Goal: Task Accomplishment & Management: Use online tool/utility

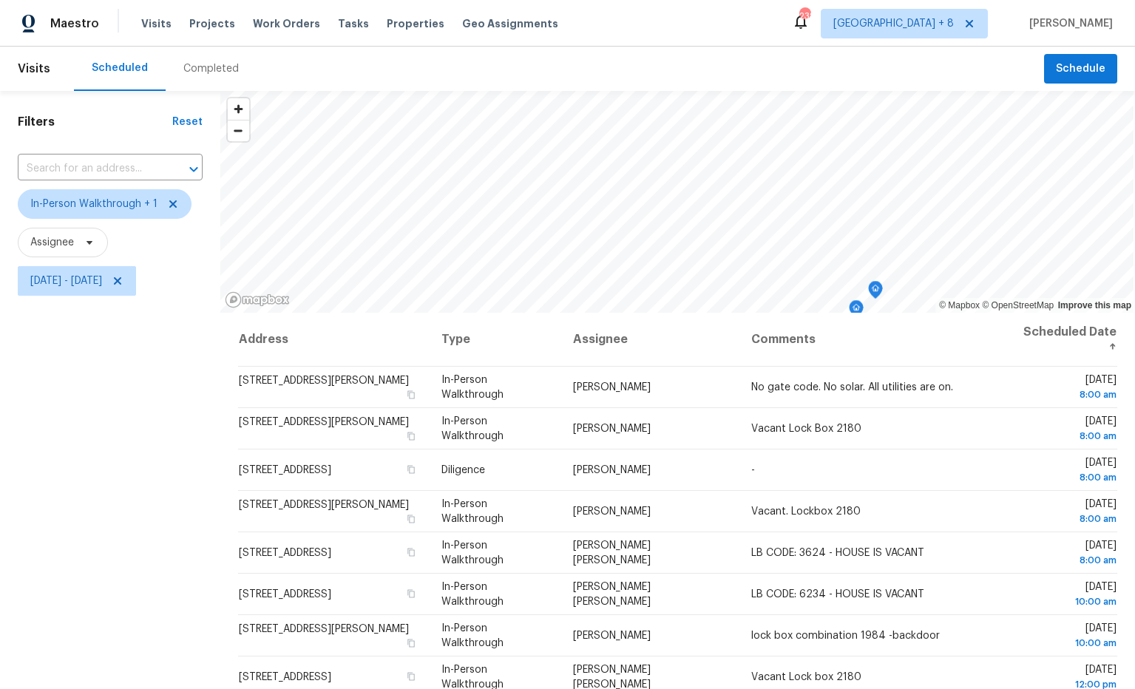
scroll to position [11, 0]
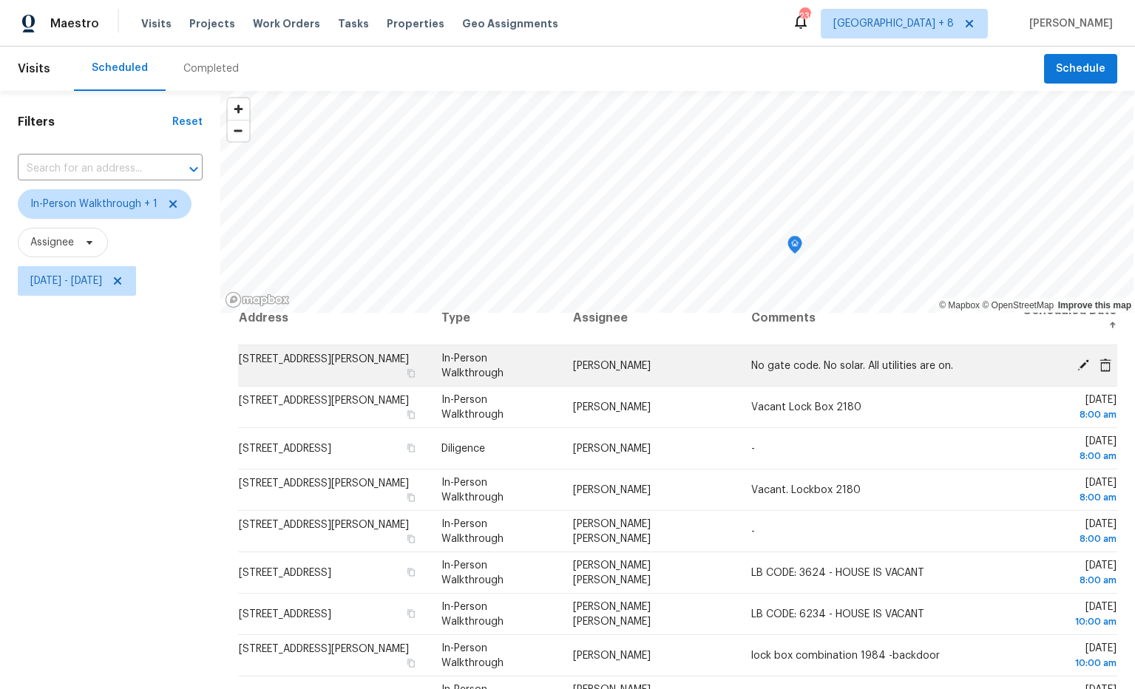
scroll to position [18, 0]
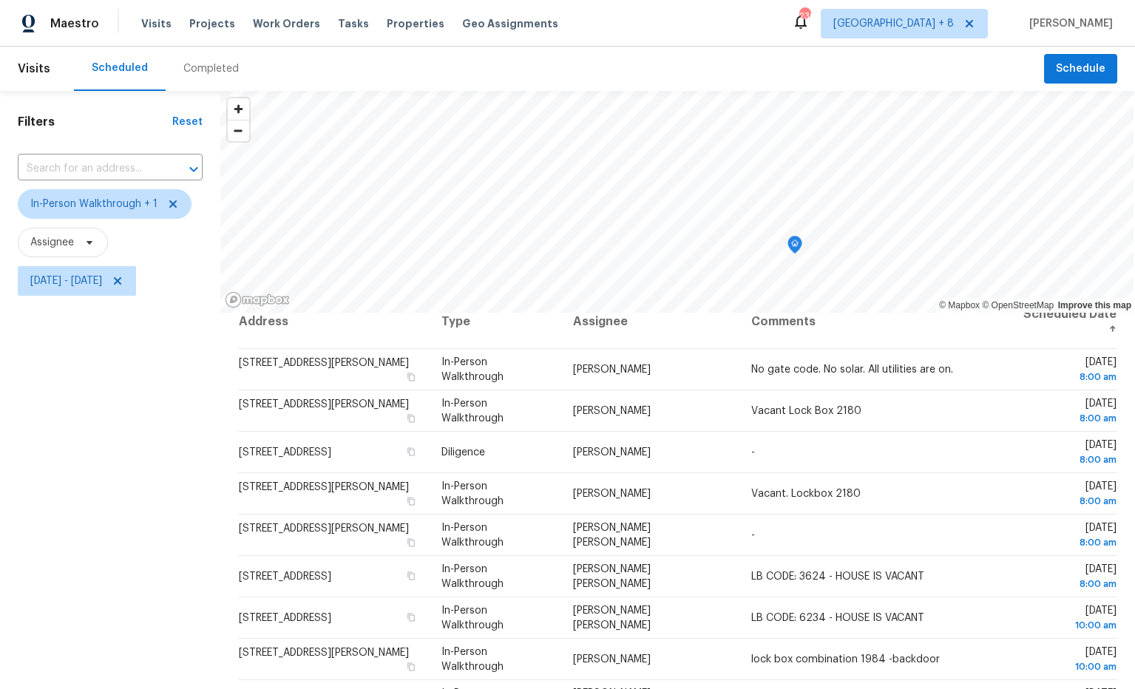
click at [793, 243] on icon "Map marker" at bounding box center [794, 245] width 13 height 17
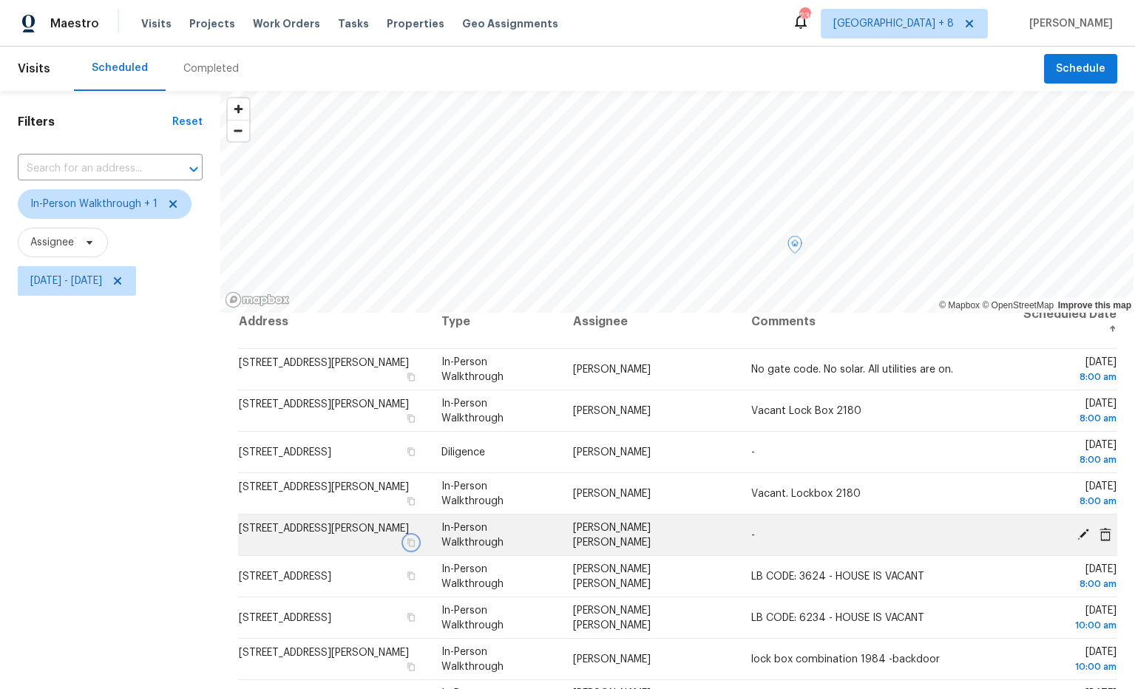
click at [416, 538] on icon "button" at bounding box center [411, 542] width 9 height 9
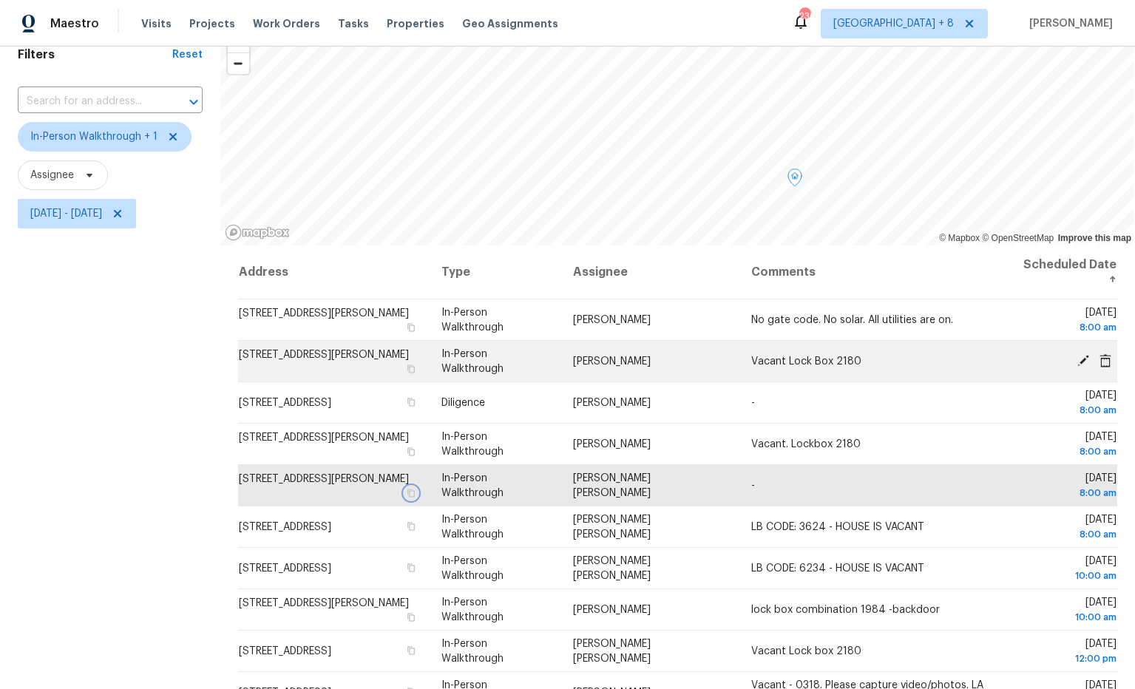
scroll to position [65, 0]
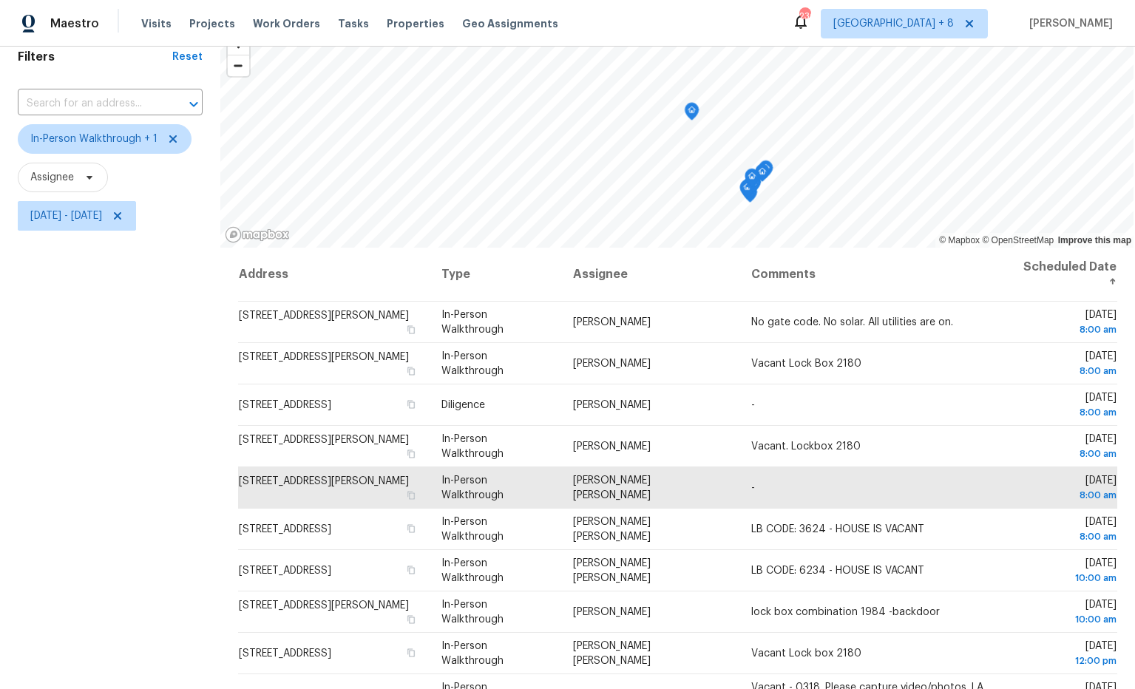
click at [705, 260] on div "© Mapbox © OpenStreetMap Improve this map Address Type Assignee Comments Schedu…" at bounding box center [677, 412] width 915 height 773
click at [959, 36] on span "Atlanta + 8" at bounding box center [904, 24] width 167 height 30
drag, startPoint x: 784, startPoint y: 20, endPoint x: 745, endPoint y: 13, distance: 39.2
click at [784, 20] on div "Maestro Visits Projects Work Orders Tasks Properties Geo Assignments 236 Atlant…" at bounding box center [567, 23] width 1135 height 47
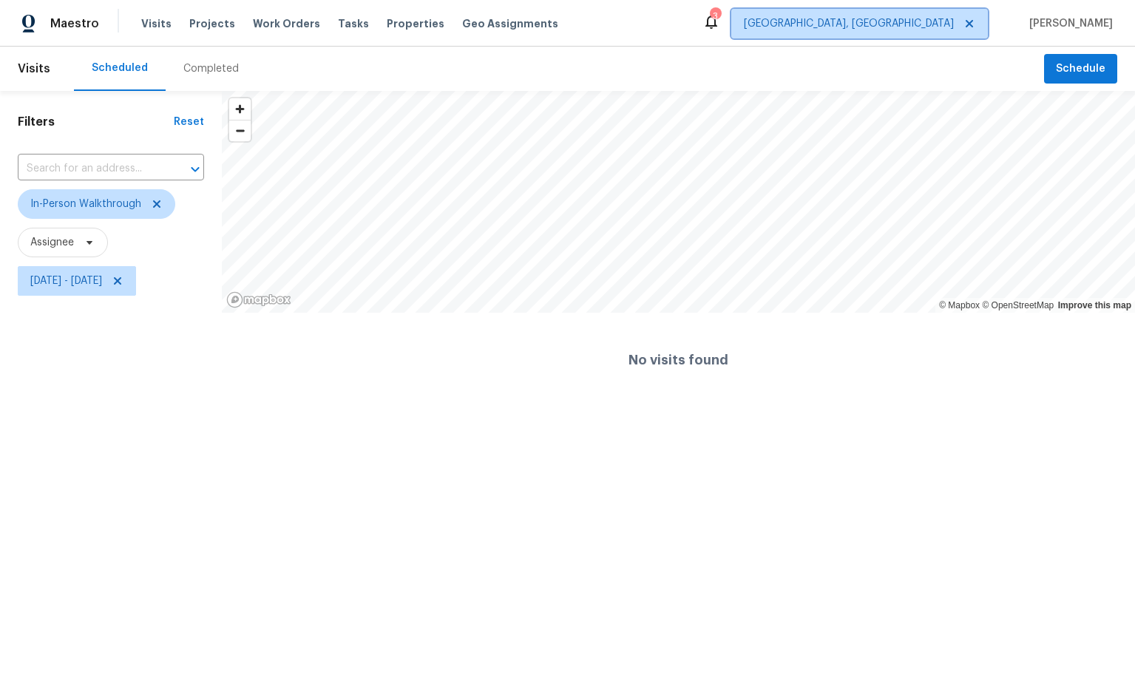
click at [946, 28] on span "[GEOGRAPHIC_DATA], [GEOGRAPHIC_DATA]" at bounding box center [849, 23] width 210 height 15
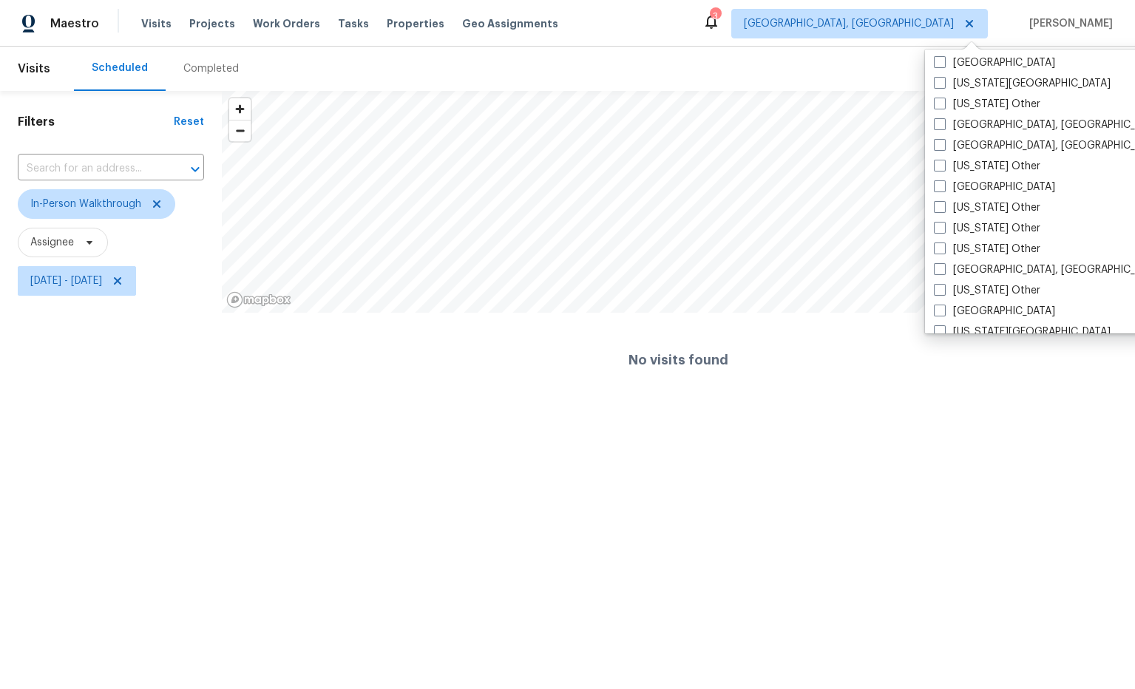
scroll to position [668, 0]
click at [987, 180] on label "Houston" at bounding box center [994, 184] width 121 height 15
click at [943, 180] on input "Houston" at bounding box center [939, 182] width 10 height 10
checkbox input "true"
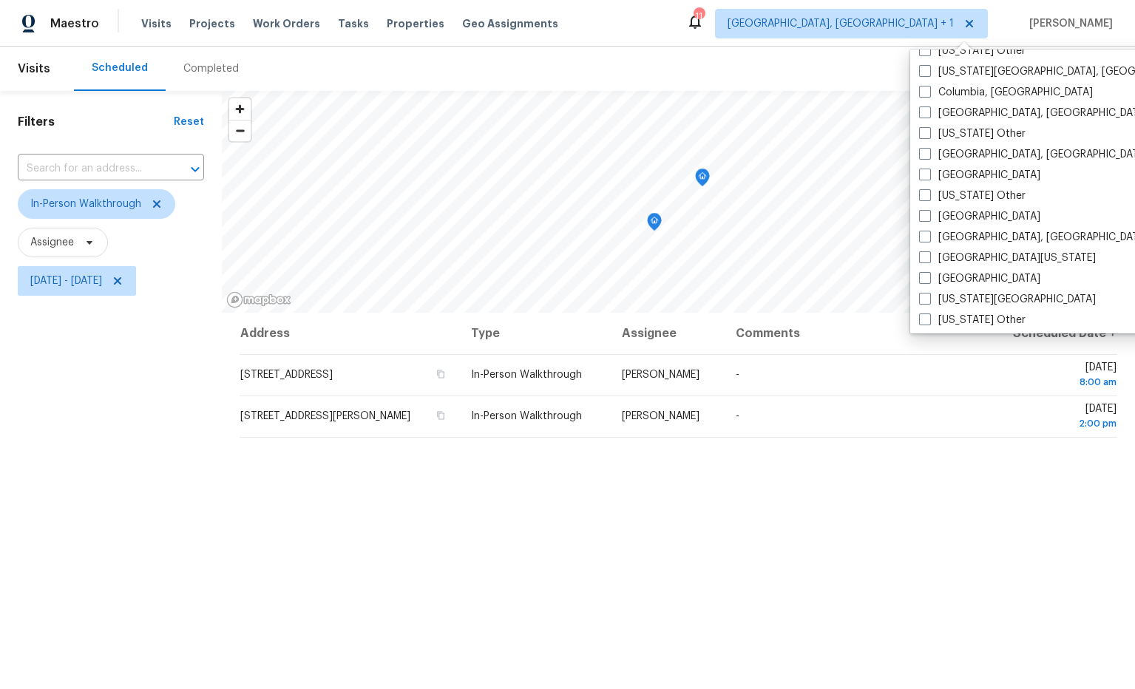
scroll to position [442, 0]
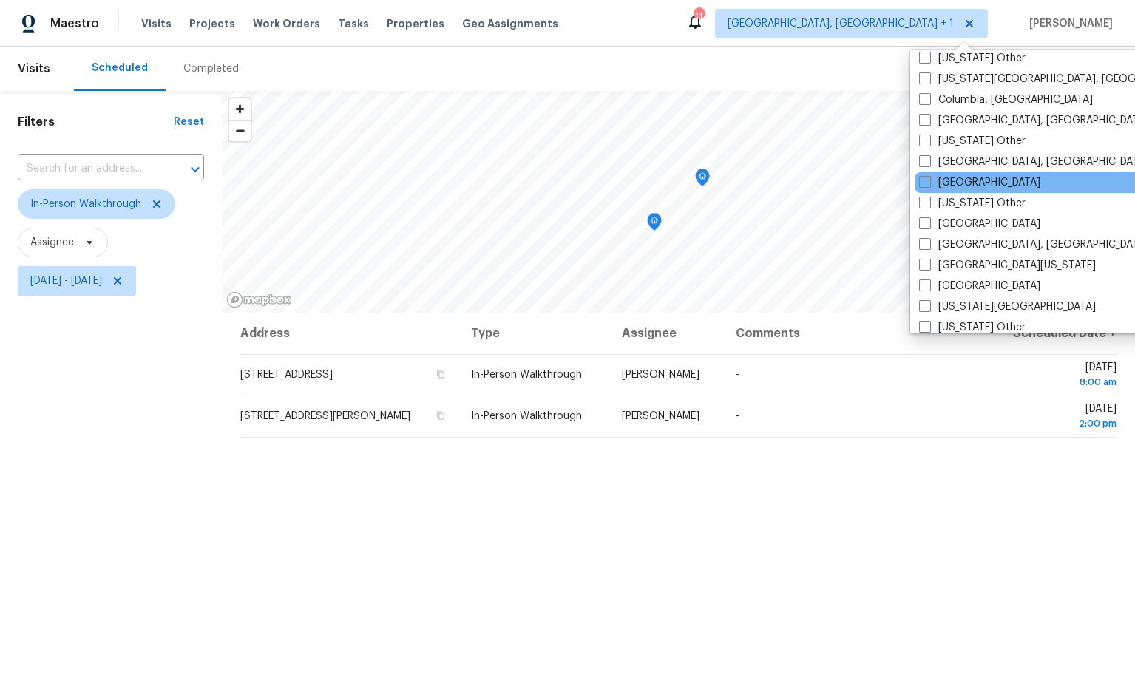
click at [978, 183] on div "Dallas" at bounding box center [1064, 182] width 298 height 21
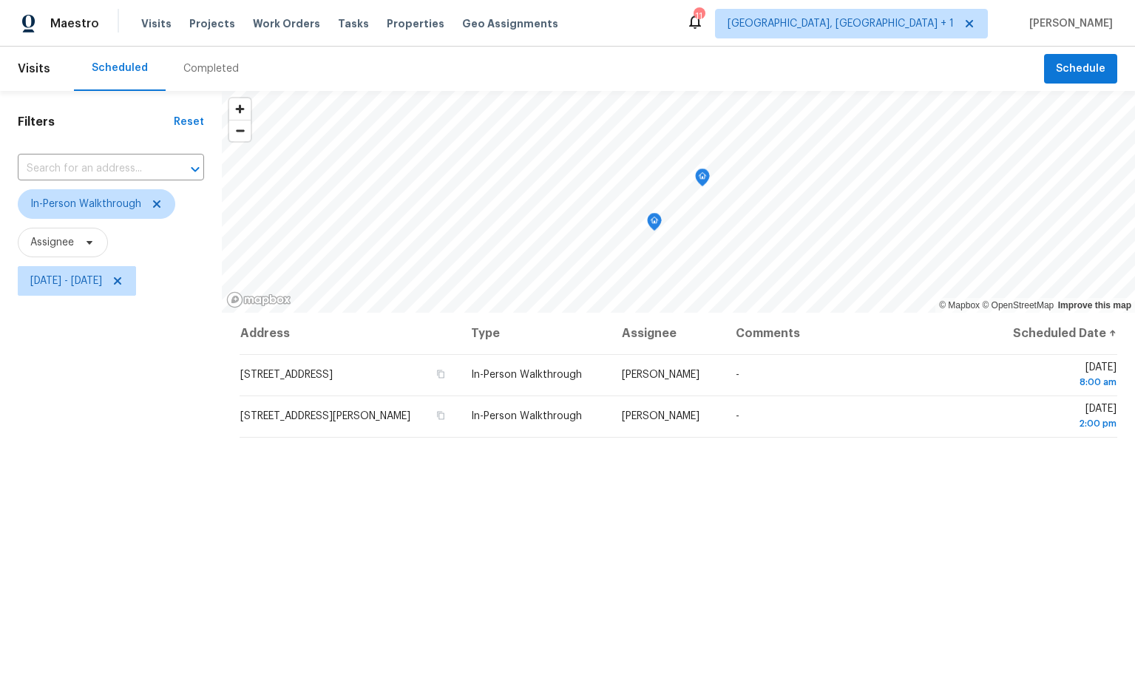
click at [820, 58] on div "Scheduled Completed" at bounding box center [559, 69] width 970 height 44
click at [954, 25] on span "Miami, FL + 1" at bounding box center [841, 23] width 226 height 15
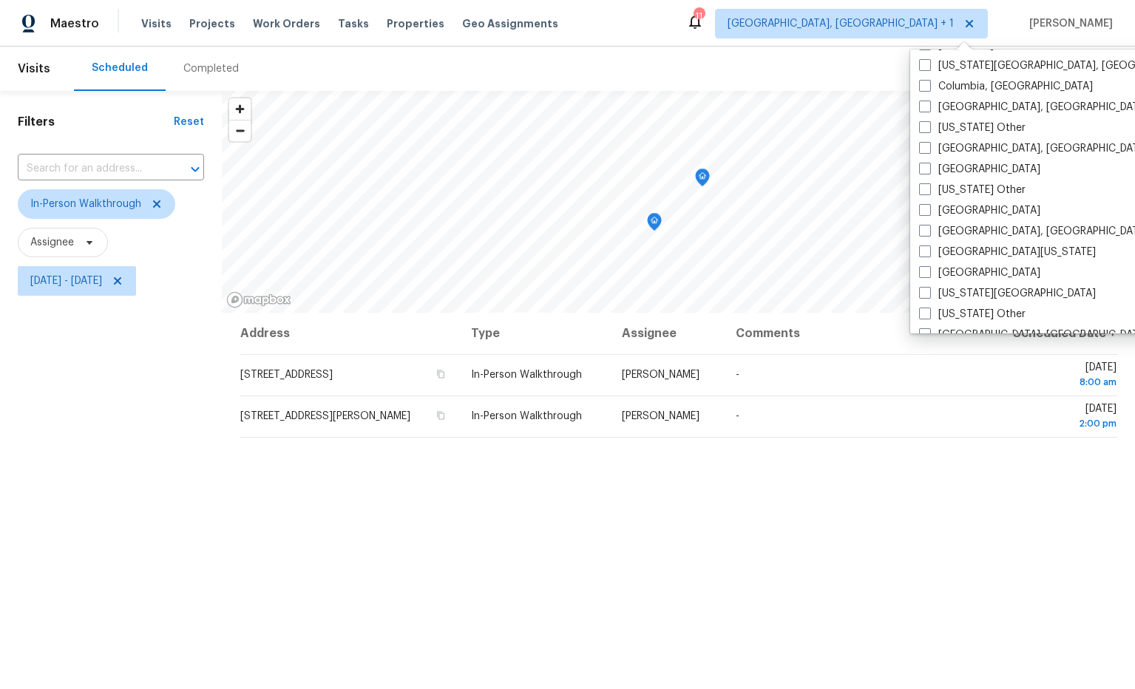
scroll to position [478, 0]
click at [923, 167] on span at bounding box center [925, 167] width 12 height 12
click at [923, 167] on input "Dallas" at bounding box center [924, 165] width 10 height 10
checkbox input "true"
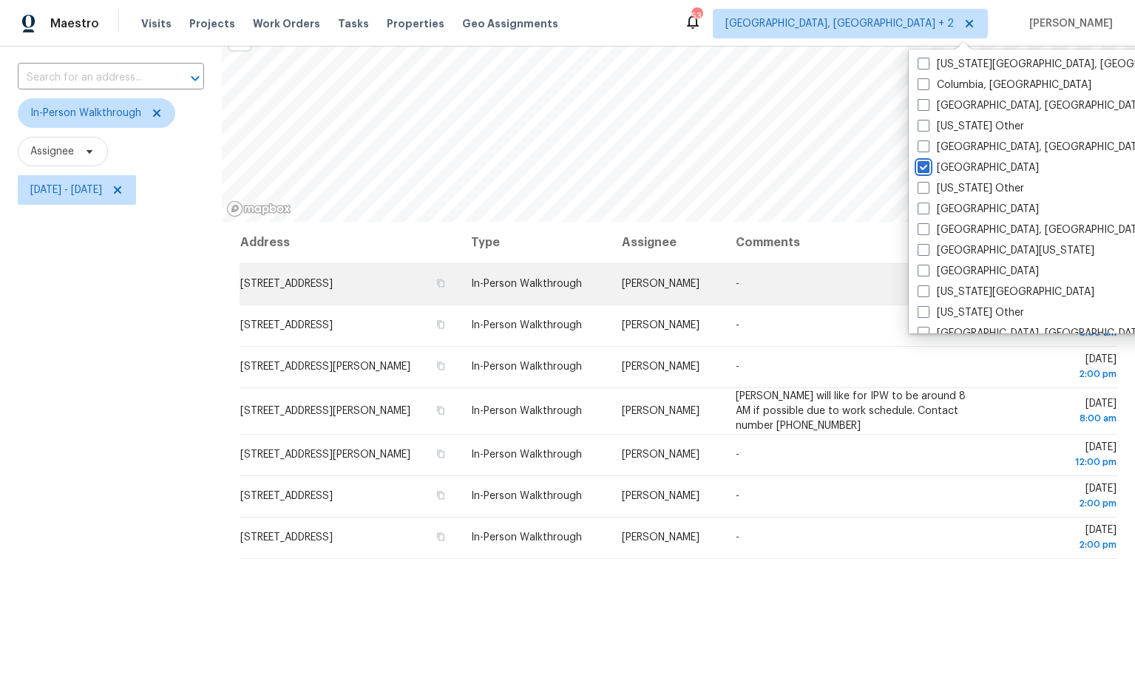
scroll to position [175, 0]
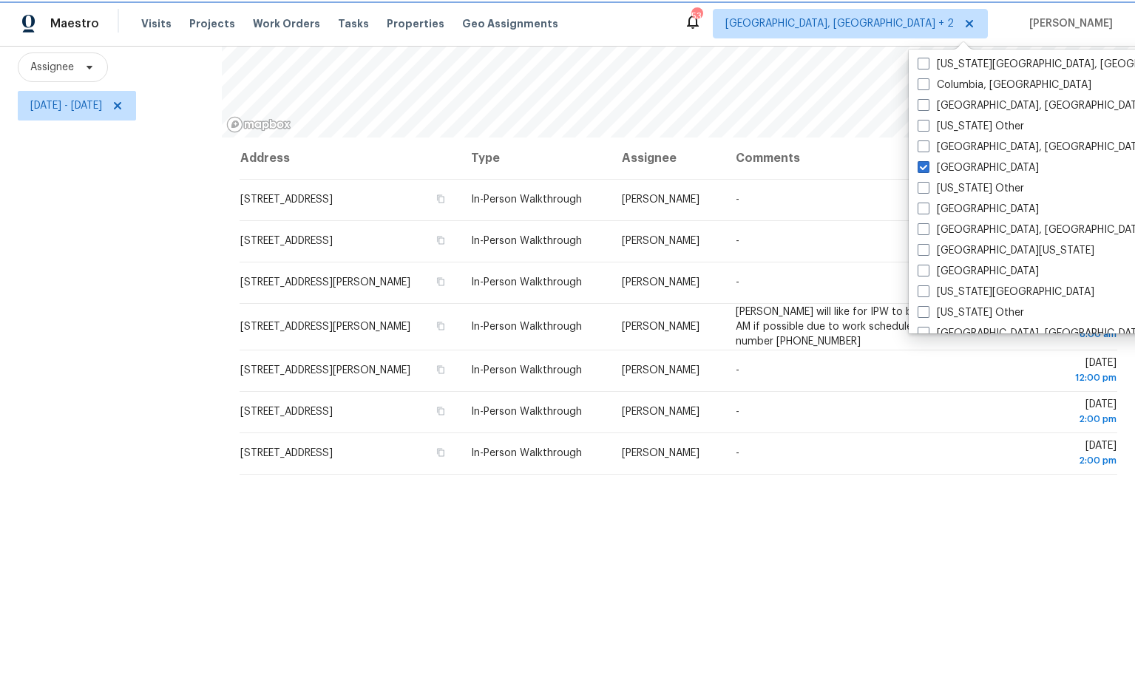
click at [943, 18] on span "Miami, FL + 2" at bounding box center [839, 23] width 228 height 15
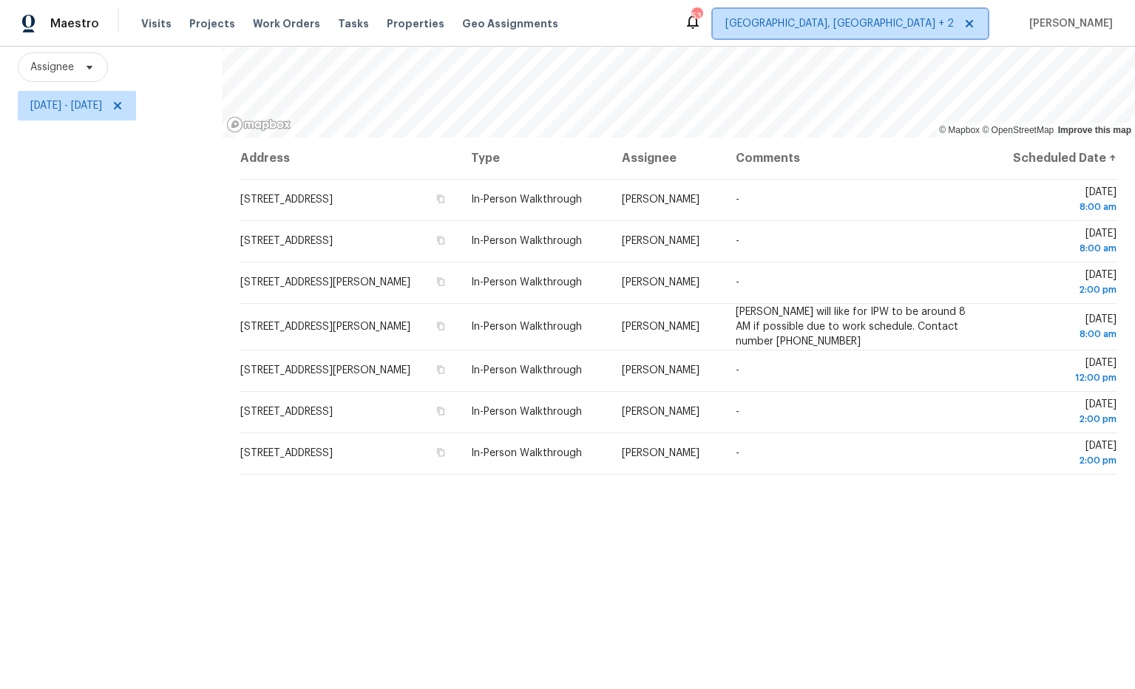
click at [943, 19] on span "Miami, FL + 2" at bounding box center [839, 23] width 228 height 15
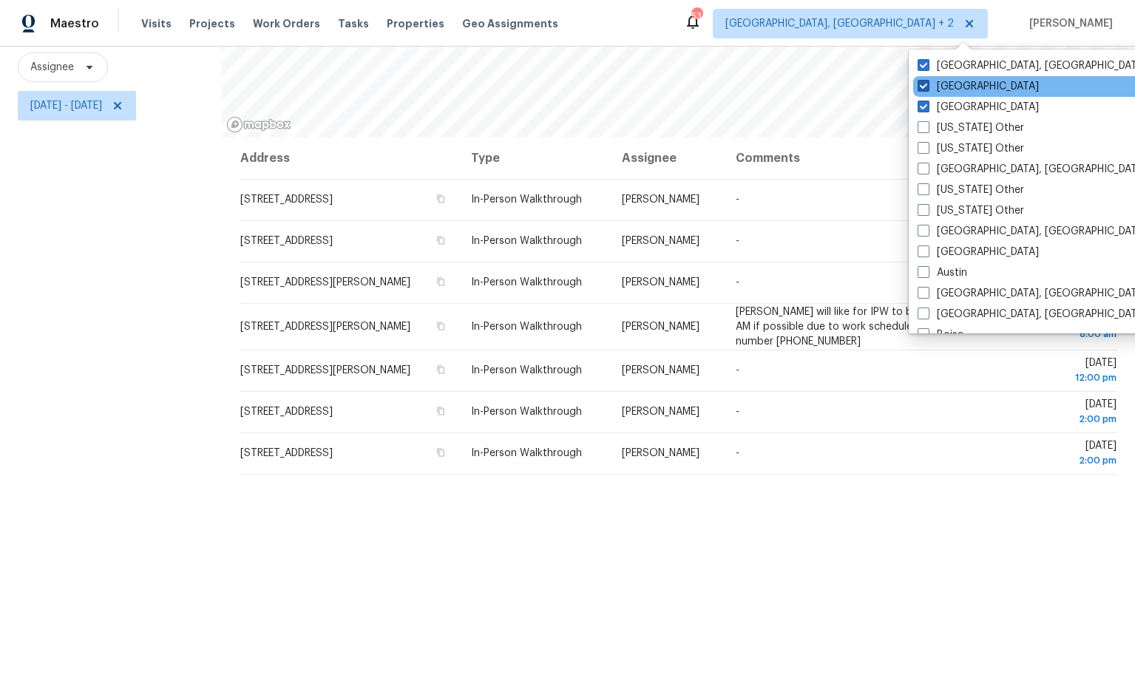
click at [957, 84] on label "Houston" at bounding box center [978, 86] width 121 height 15
click at [927, 84] on input "Houston" at bounding box center [923, 84] width 10 height 10
checkbox input "false"
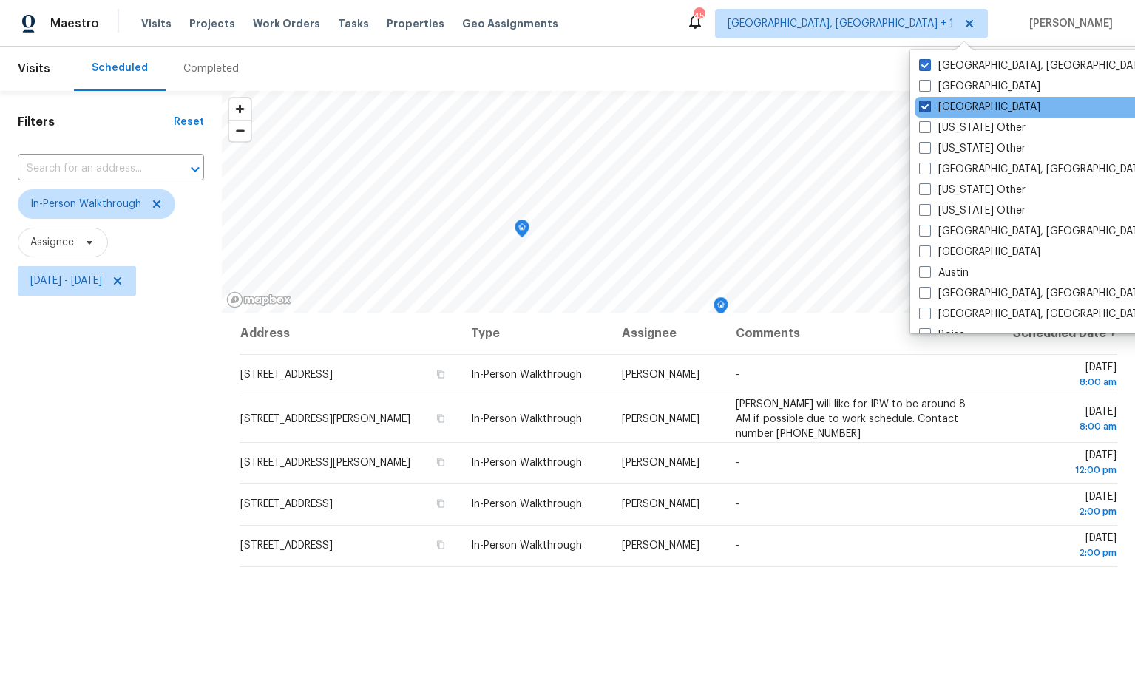
click at [925, 108] on span at bounding box center [925, 107] width 12 height 12
click at [925, 108] on input "Dallas" at bounding box center [924, 105] width 10 height 10
checkbox input "false"
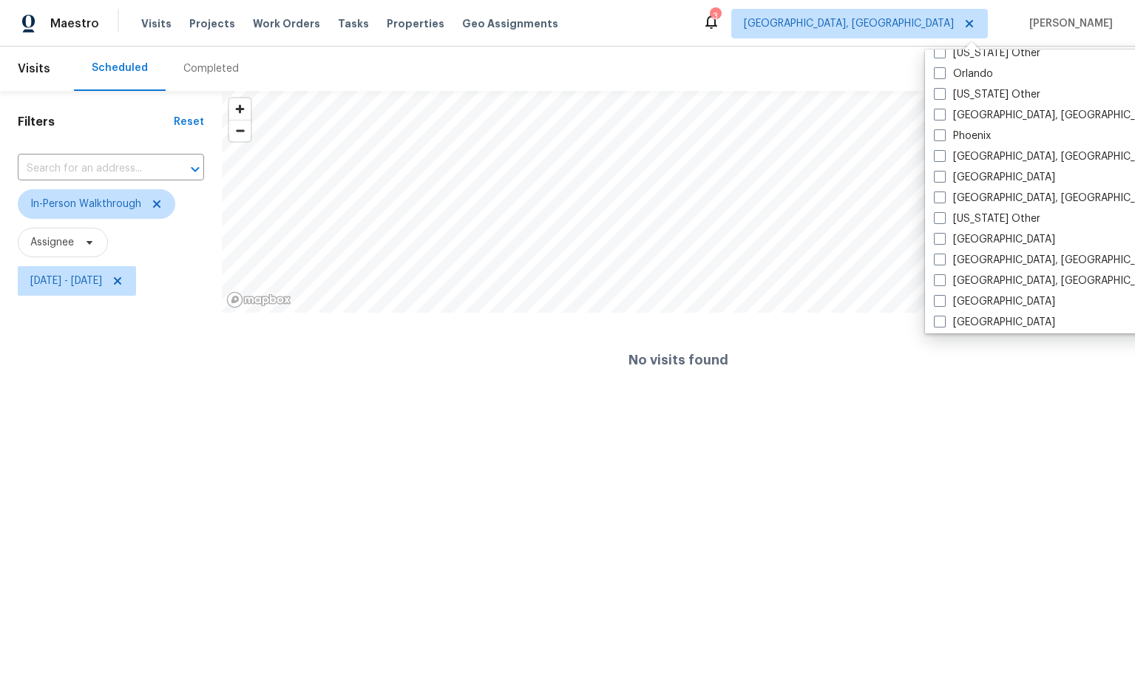
scroll to position [1686, 0]
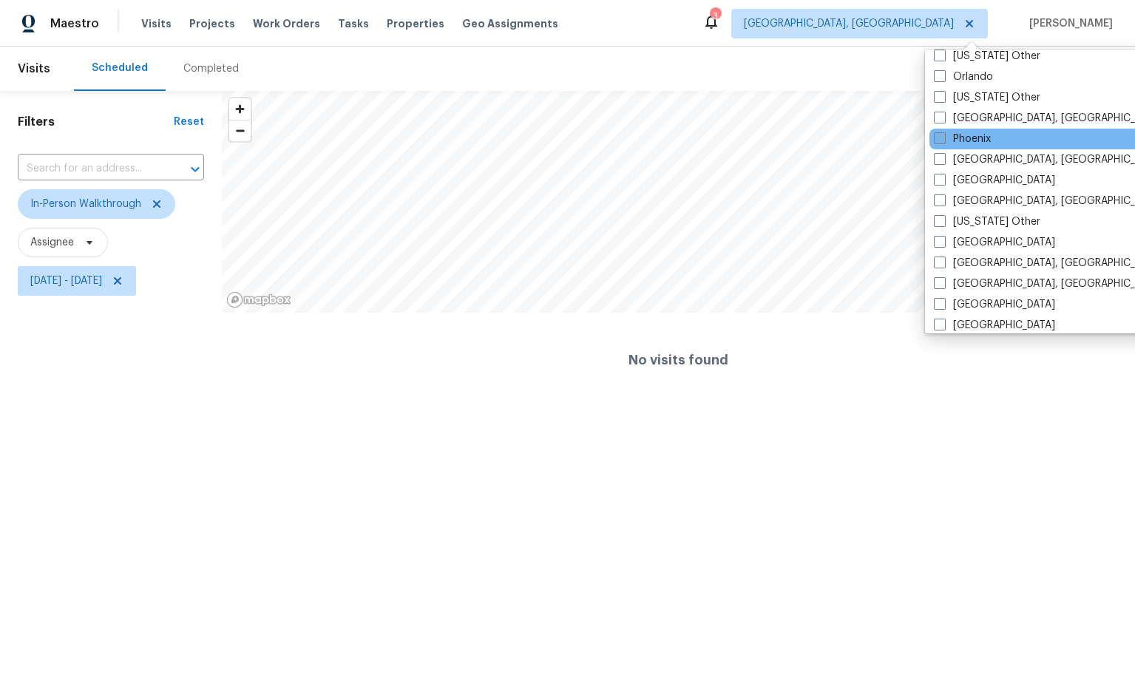
click at [941, 140] on span at bounding box center [940, 138] width 12 height 12
click at [941, 140] on input "Phoenix" at bounding box center [939, 137] width 10 height 10
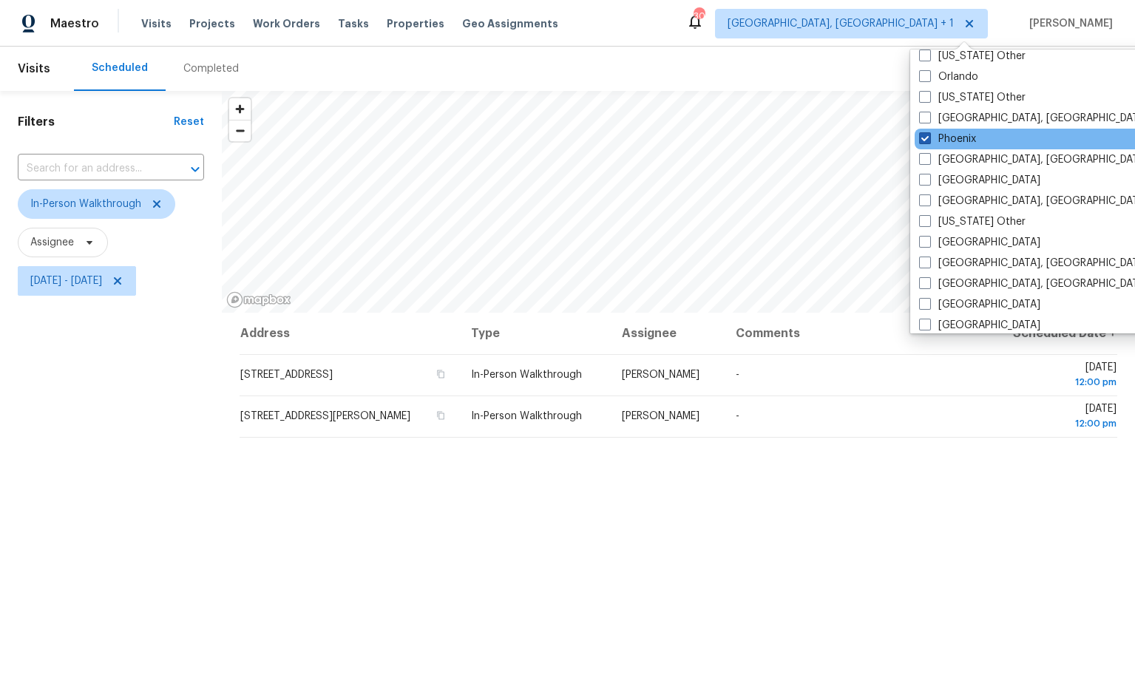
click at [929, 139] on span at bounding box center [925, 138] width 12 height 12
click at [929, 139] on input "Phoenix" at bounding box center [924, 137] width 10 height 10
checkbox input "false"
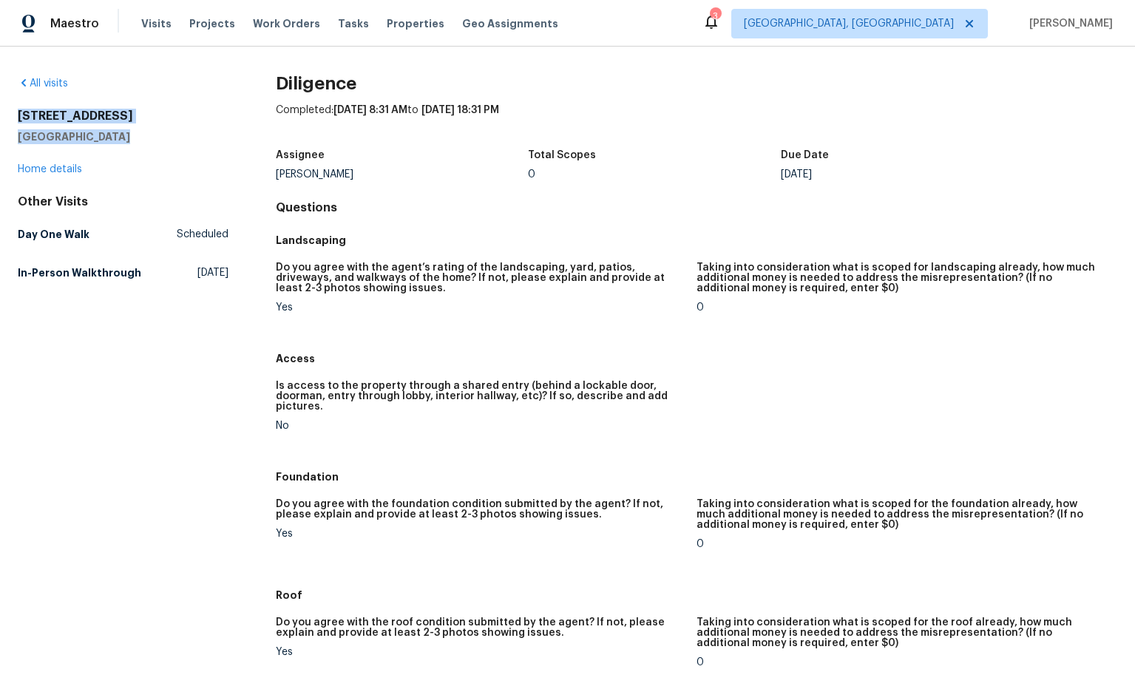
drag, startPoint x: 140, startPoint y: 138, endPoint x: 4, endPoint y: 121, distance: 137.2
click at [4, 121] on div "All visits 1817 Lake Cove Dr SW Atlanta, GA 30331 Home details Other Visits Day…" at bounding box center [567, 368] width 1135 height 642
copy div "1817 Lake Cove Dr SW Atlanta, GA 30331"
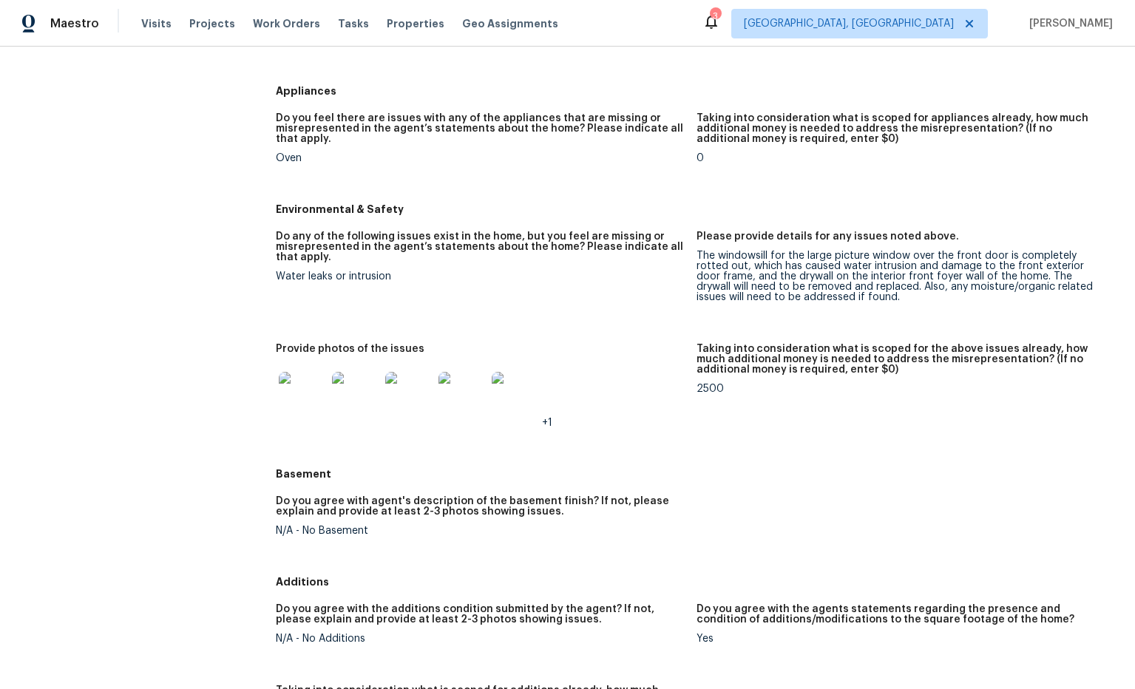
scroll to position [1437, 0]
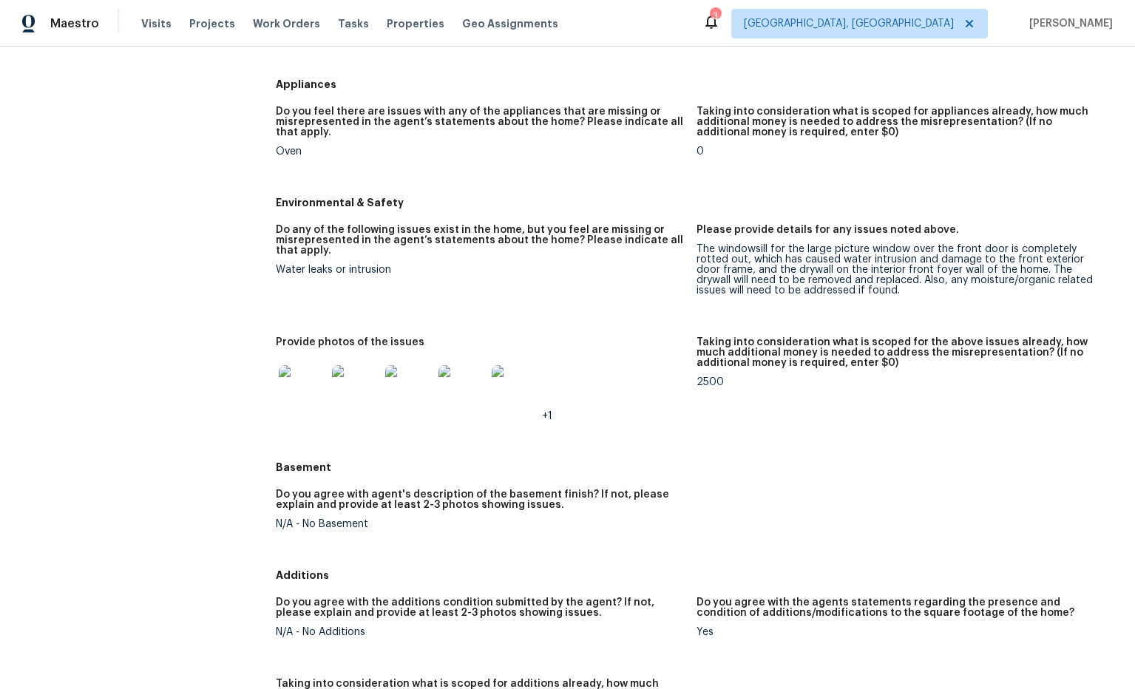
click at [318, 373] on img at bounding box center [302, 388] width 47 height 47
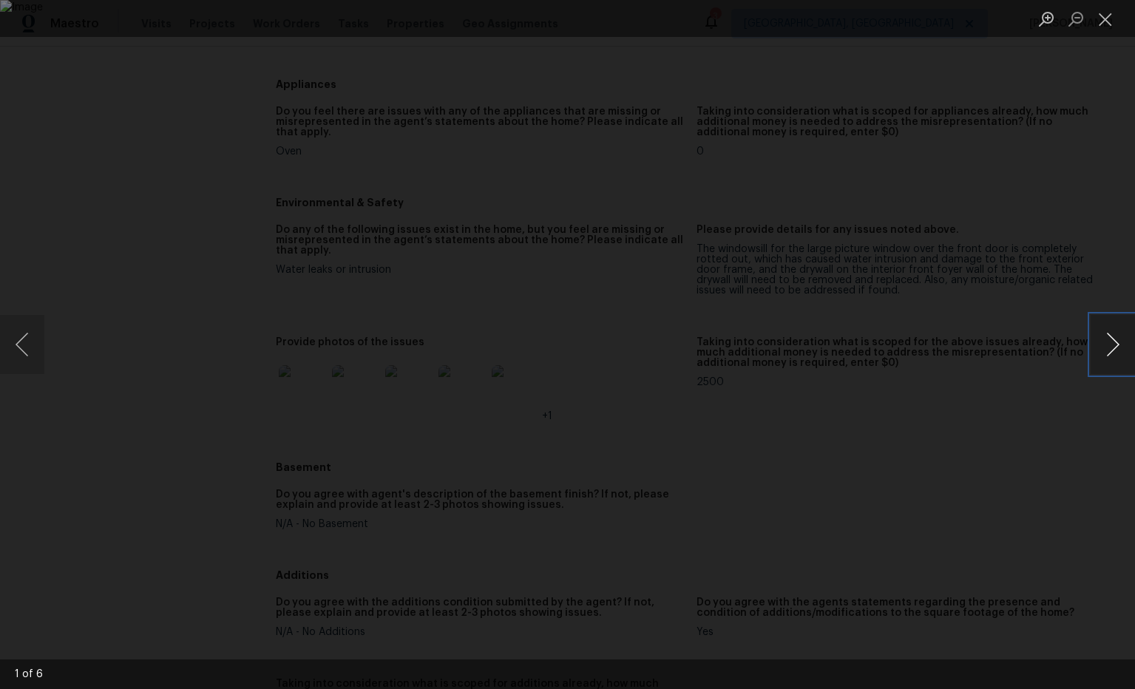
click at [1113, 345] on button "Next image" at bounding box center [1113, 344] width 44 height 59
click at [1107, 30] on button "Close lightbox" at bounding box center [1106, 19] width 30 height 26
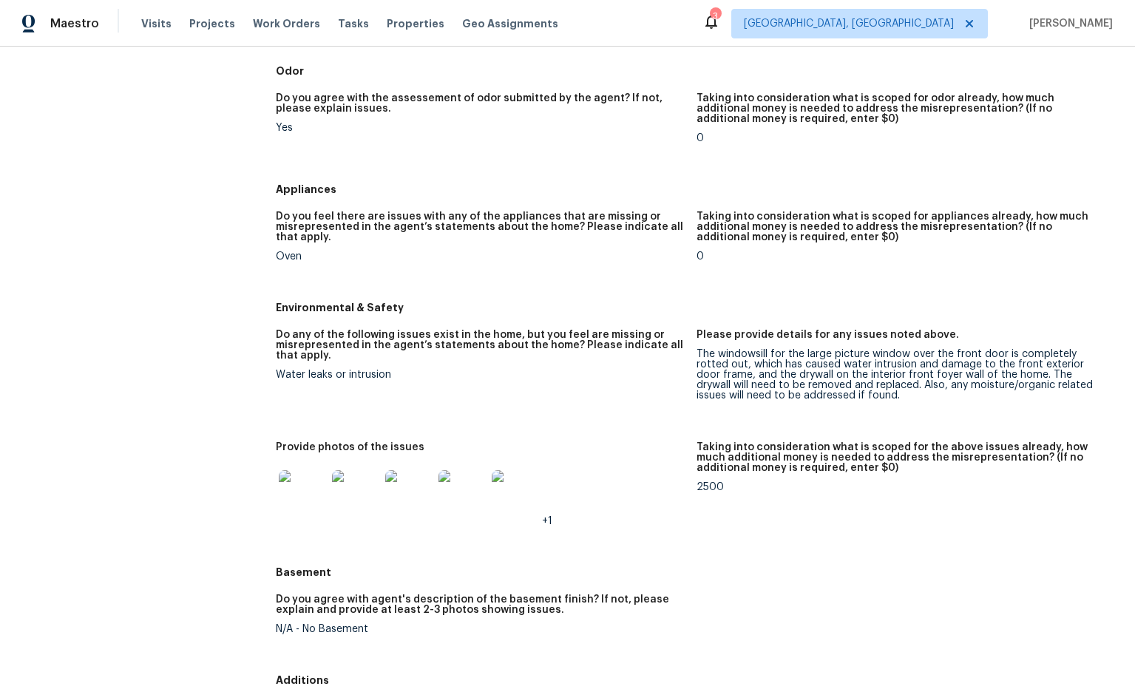
scroll to position [1336, 0]
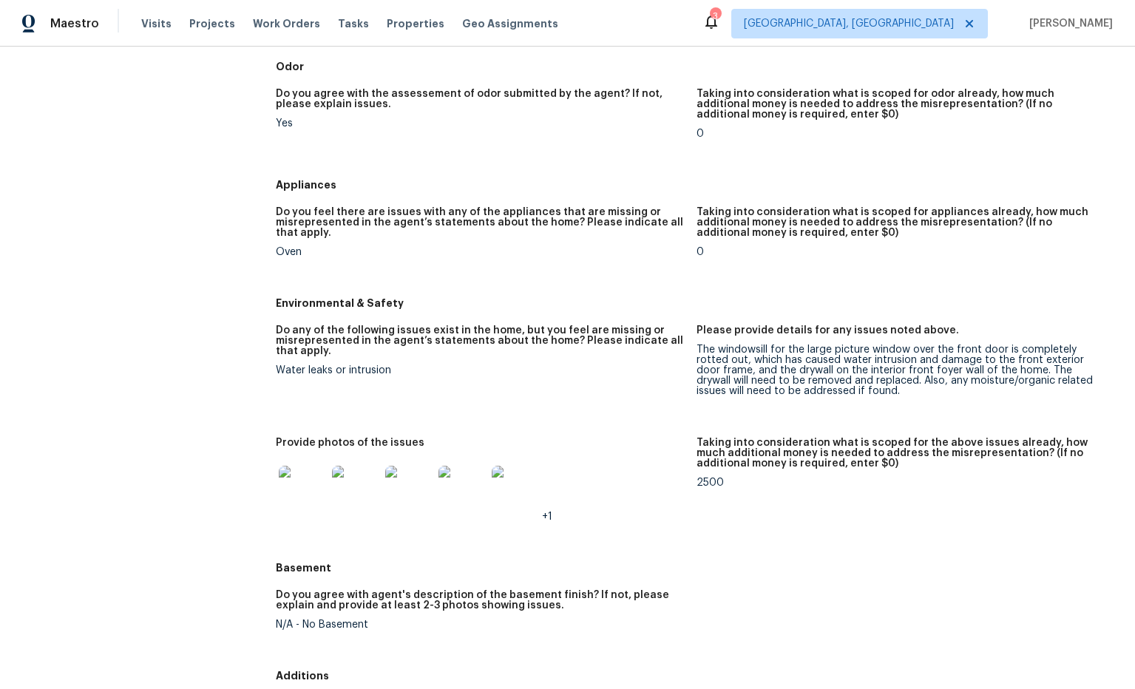
click at [318, 477] on img at bounding box center [302, 489] width 47 height 47
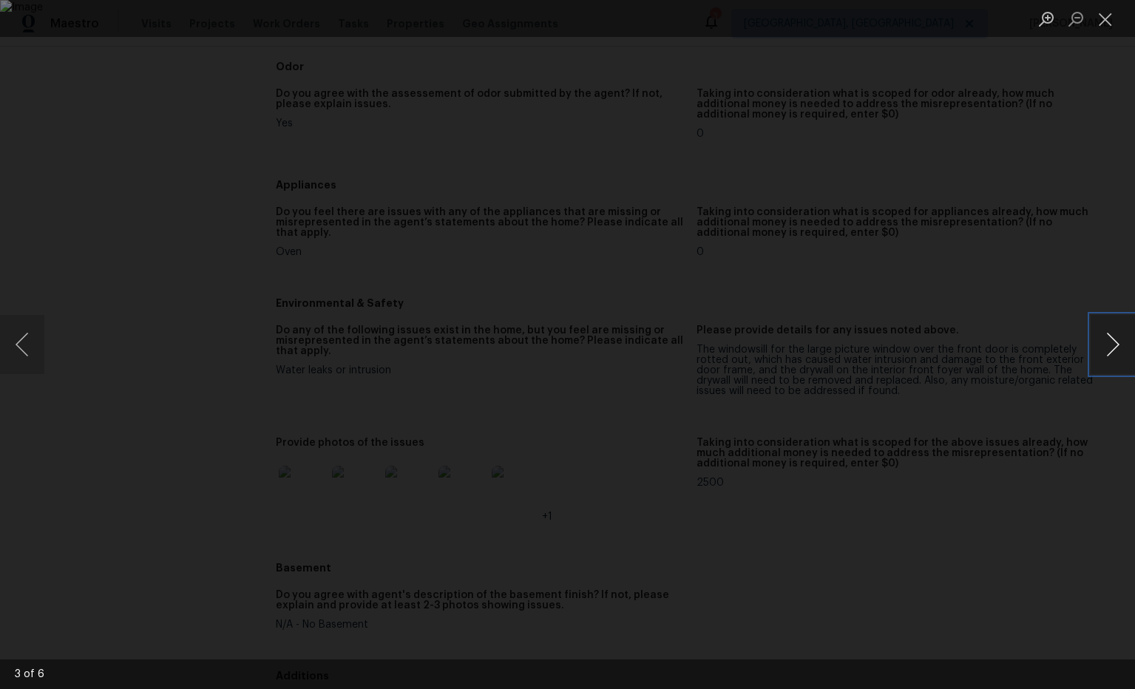
click at [1110, 337] on button "Next image" at bounding box center [1113, 344] width 44 height 59
click at [1115, 341] on button "Next image" at bounding box center [1113, 344] width 44 height 59
drag, startPoint x: 1112, startPoint y: 23, endPoint x: 1078, endPoint y: 27, distance: 34.3
click at [1111, 22] on button "Close lightbox" at bounding box center [1106, 19] width 30 height 26
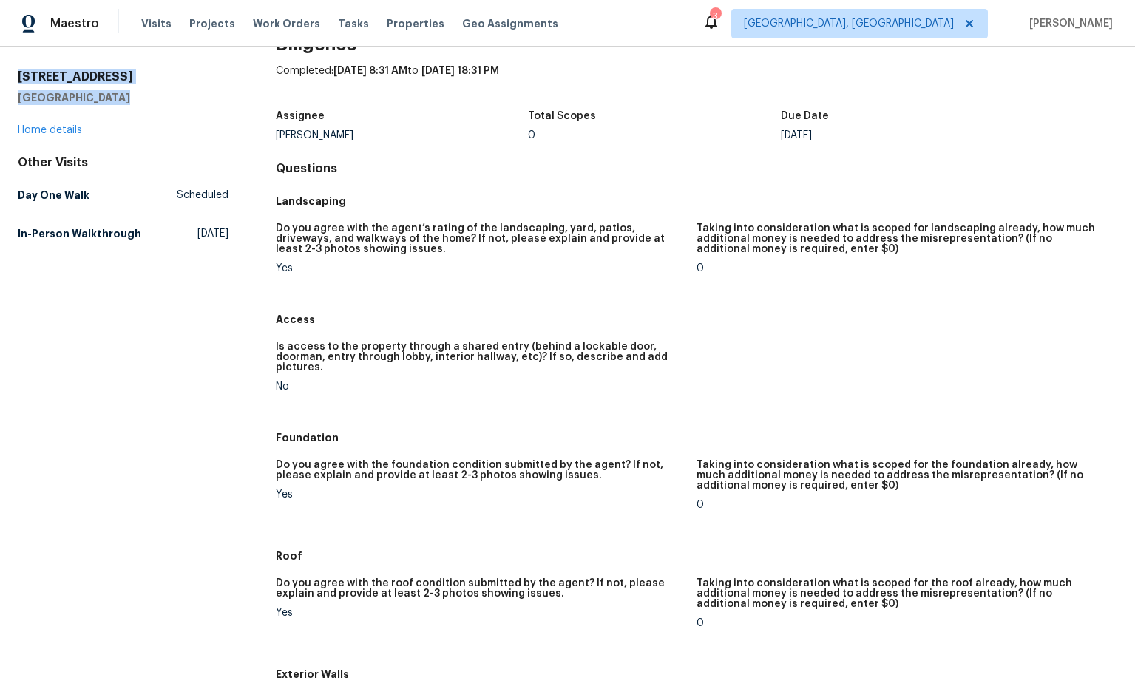
scroll to position [0, 0]
